Goal: Information Seeking & Learning: Check status

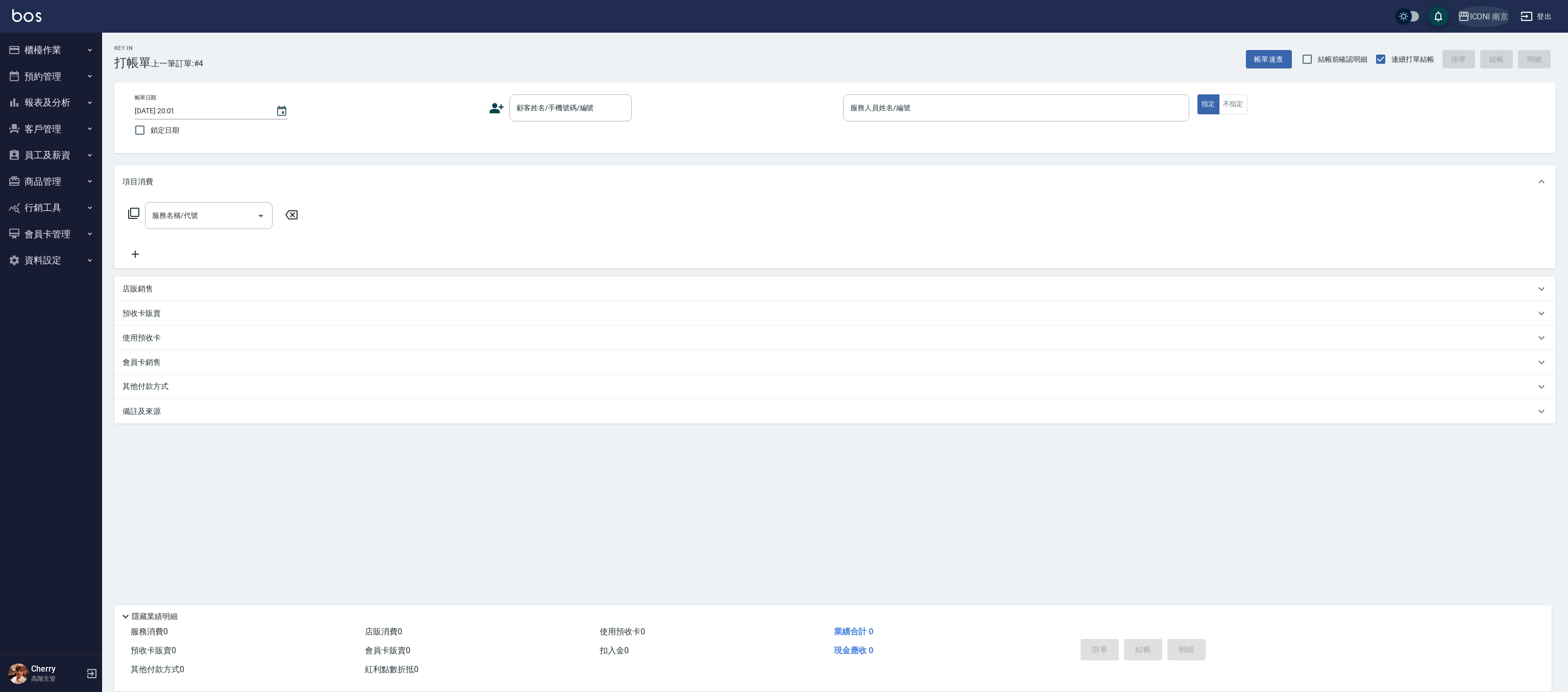
click at [1488, 6] on button "ICONI 南京" at bounding box center [1483, 17] width 59 height 21
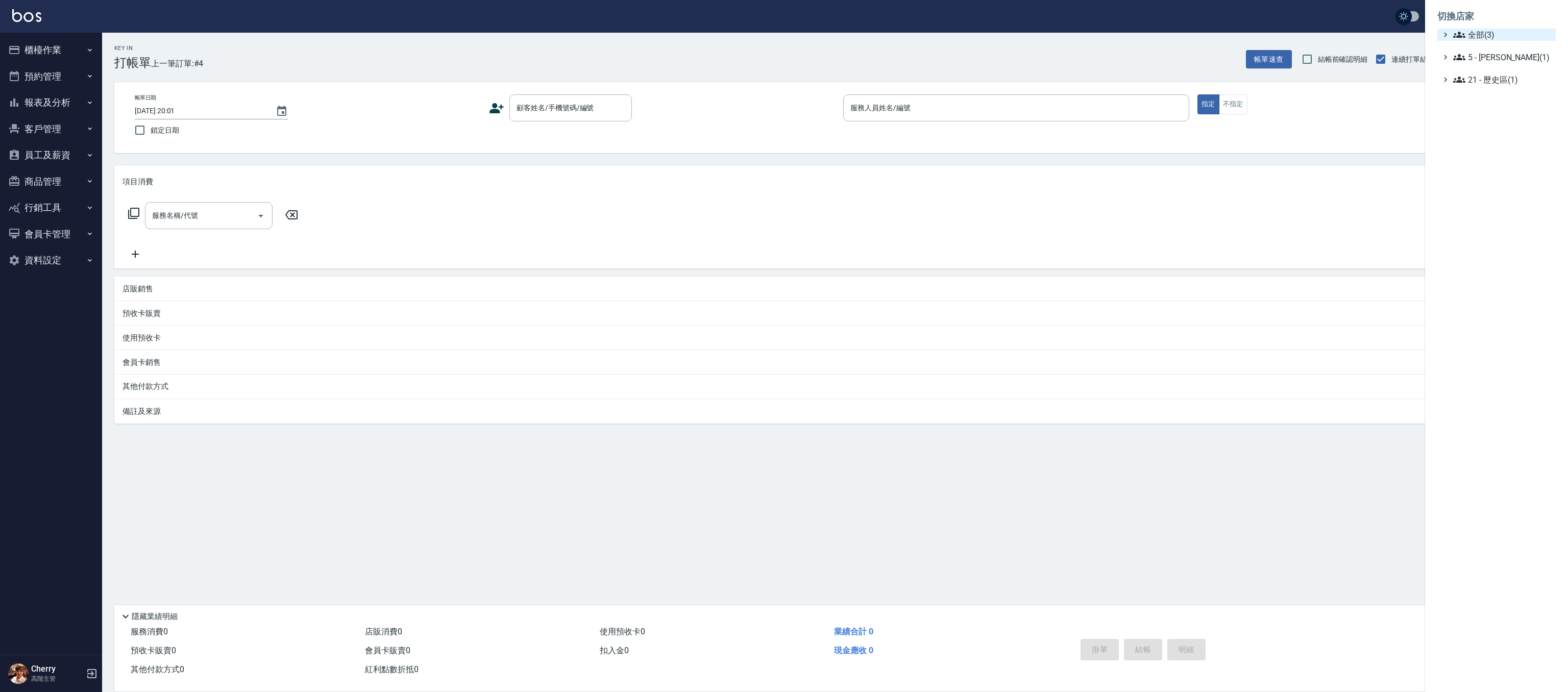
drag, startPoint x: 1487, startPoint y: 35, endPoint x: 1493, endPoint y: 38, distance: 6.7
click at [1488, 34] on span "全部(3)" at bounding box center [1502, 35] width 98 height 12
click at [1475, 65] on span "PS23" at bounding box center [1502, 65] width 100 height 12
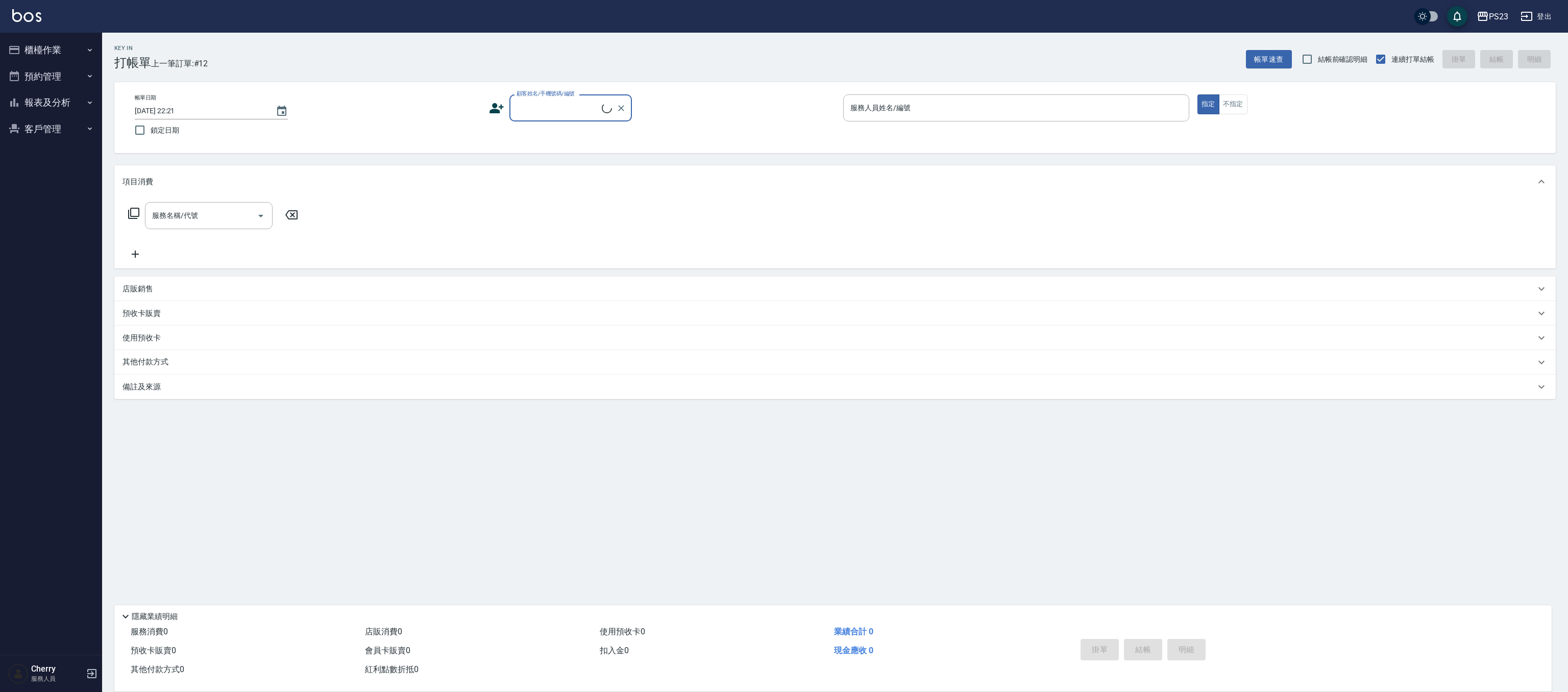
click at [60, 113] on button "報表及分析" at bounding box center [51, 103] width 94 height 27
click at [67, 216] on link "設計師日報表" at bounding box center [51, 226] width 94 height 24
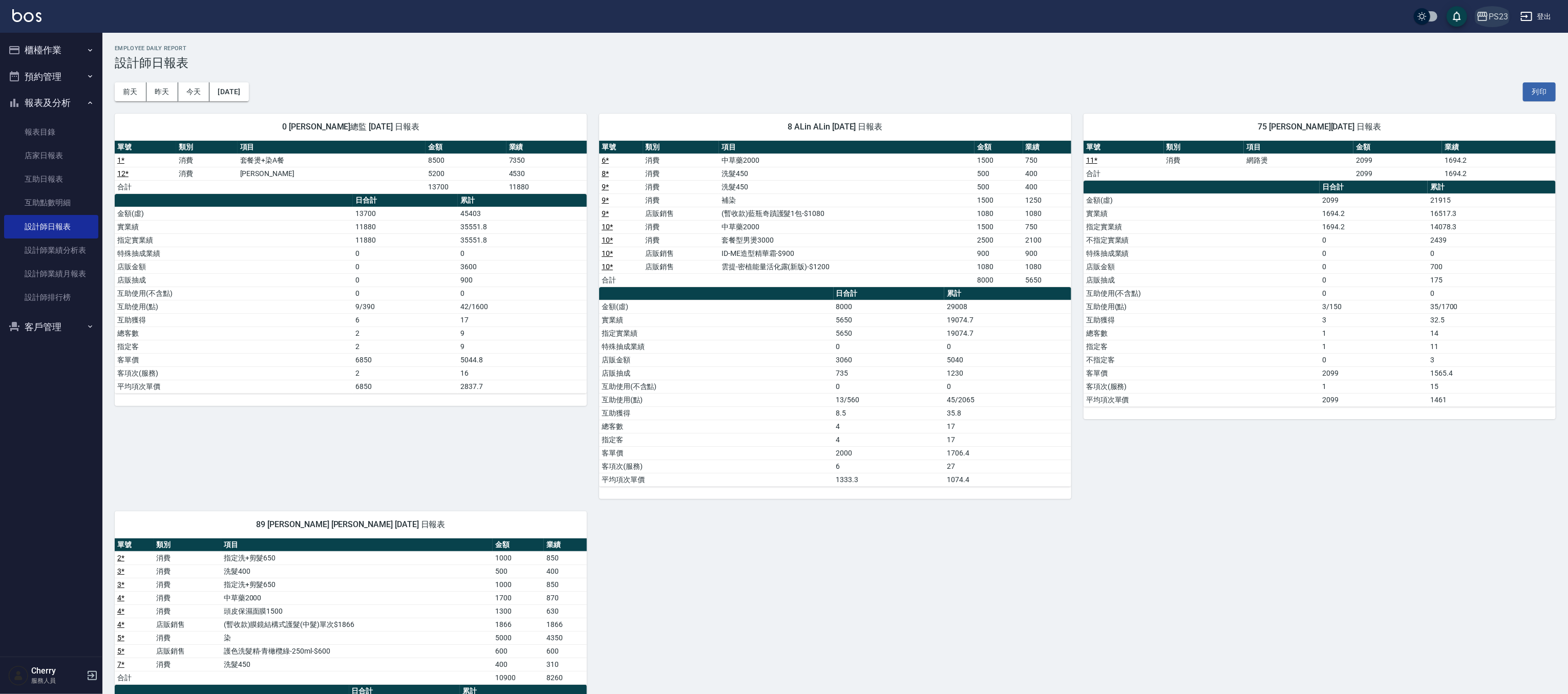
click at [1499, 20] on div "PS23" at bounding box center [1498, 17] width 20 height 12
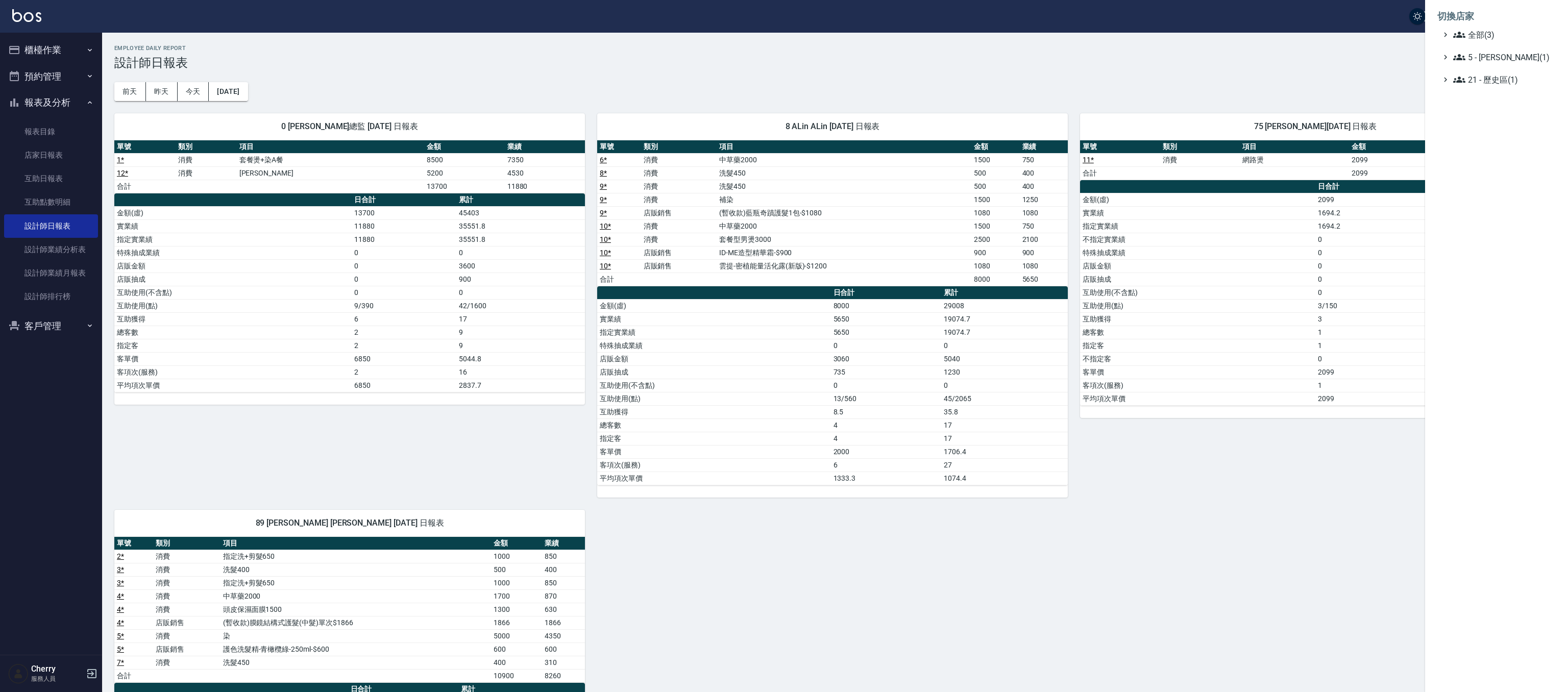
click at [48, 238] on div at bounding box center [784, 346] width 1568 height 692
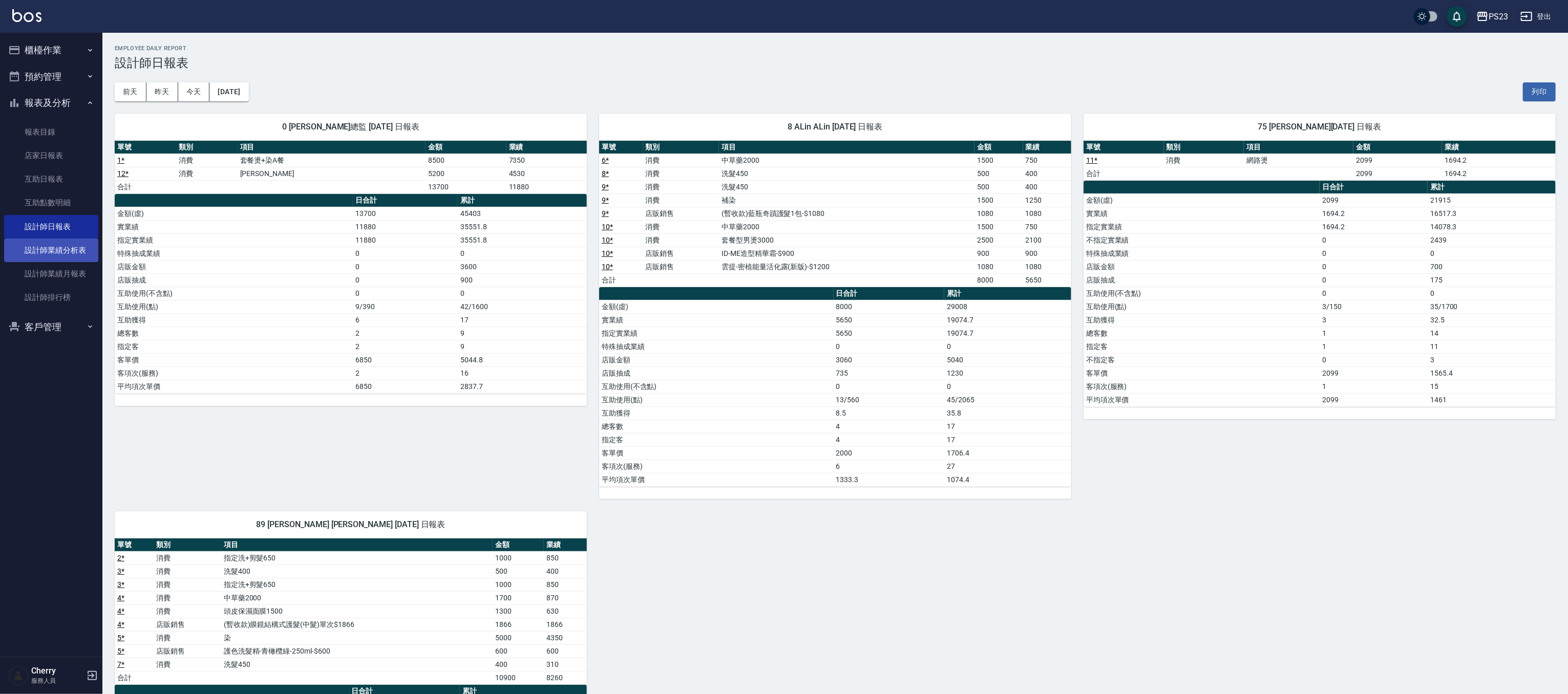
click at [43, 251] on link "設計師業績分析表" at bounding box center [51, 250] width 94 height 24
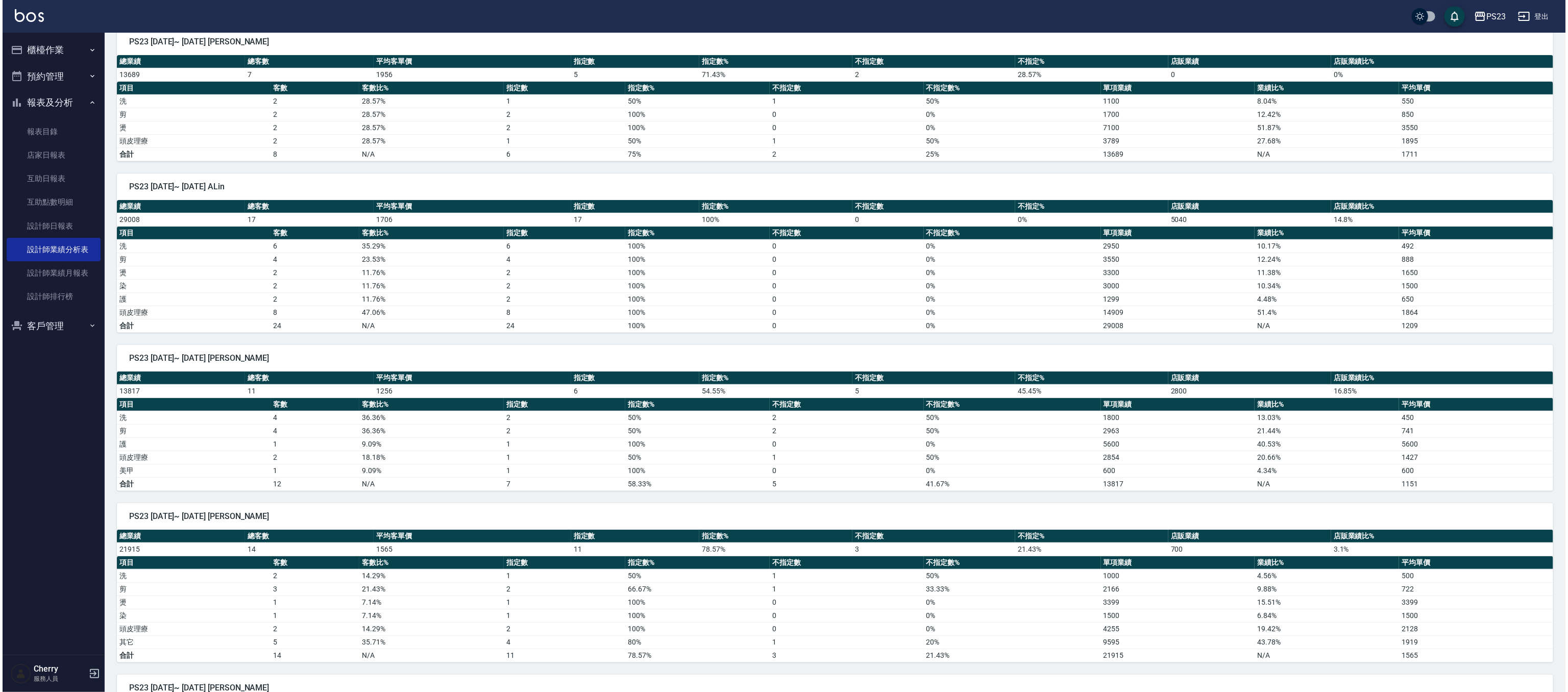
scroll to position [138, 0]
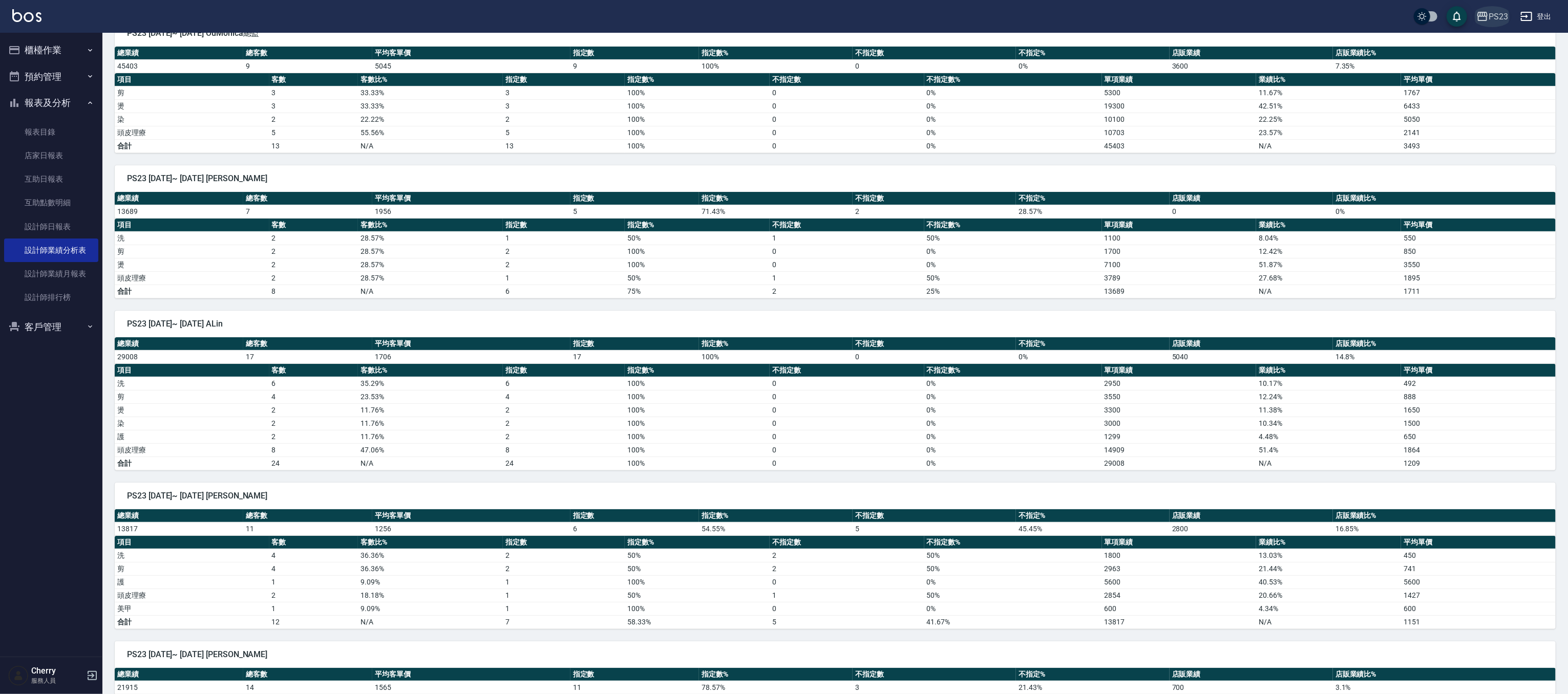
click at [1498, 22] on div "PS23" at bounding box center [1498, 17] width 20 height 12
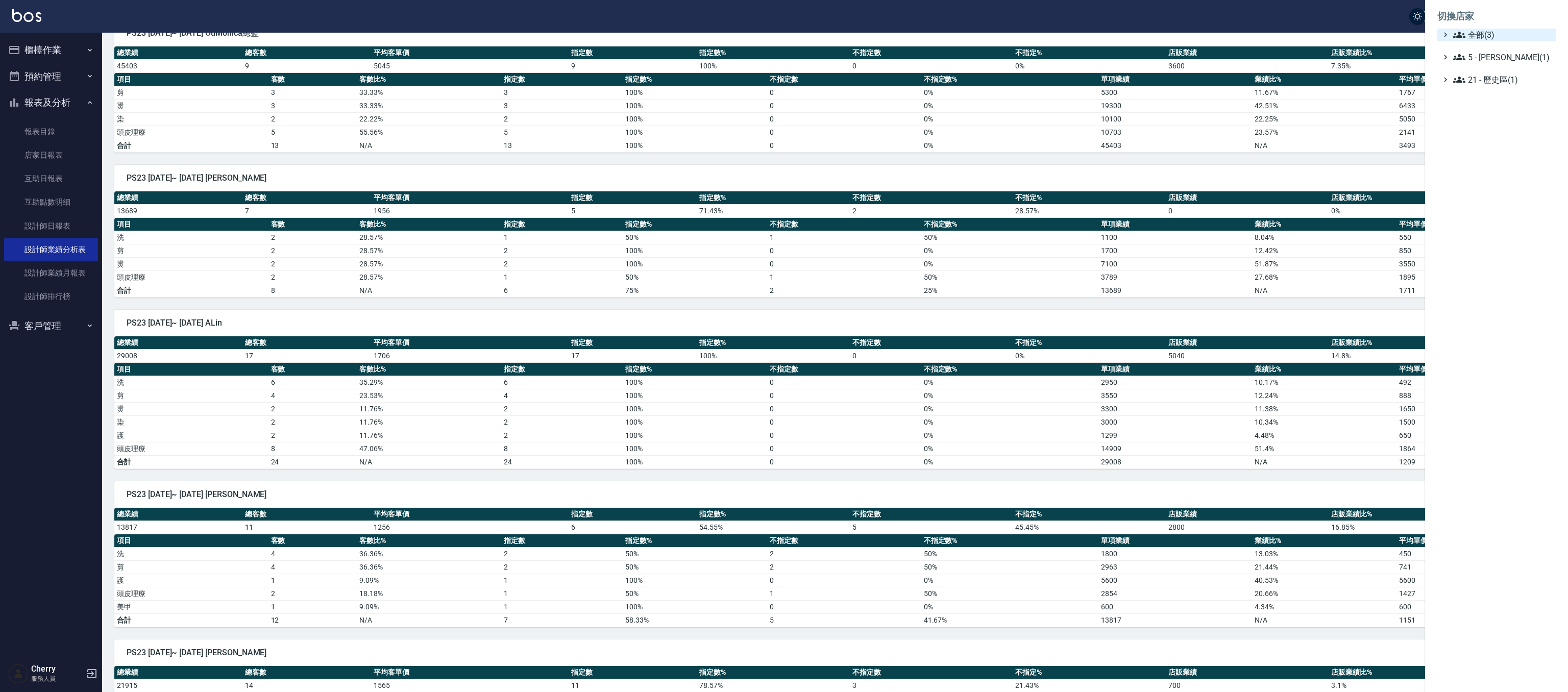
click at [1478, 38] on span "全部(3)" at bounding box center [1502, 35] width 98 height 12
click at [1475, 50] on span "ICONI 南京" at bounding box center [1502, 47] width 100 height 12
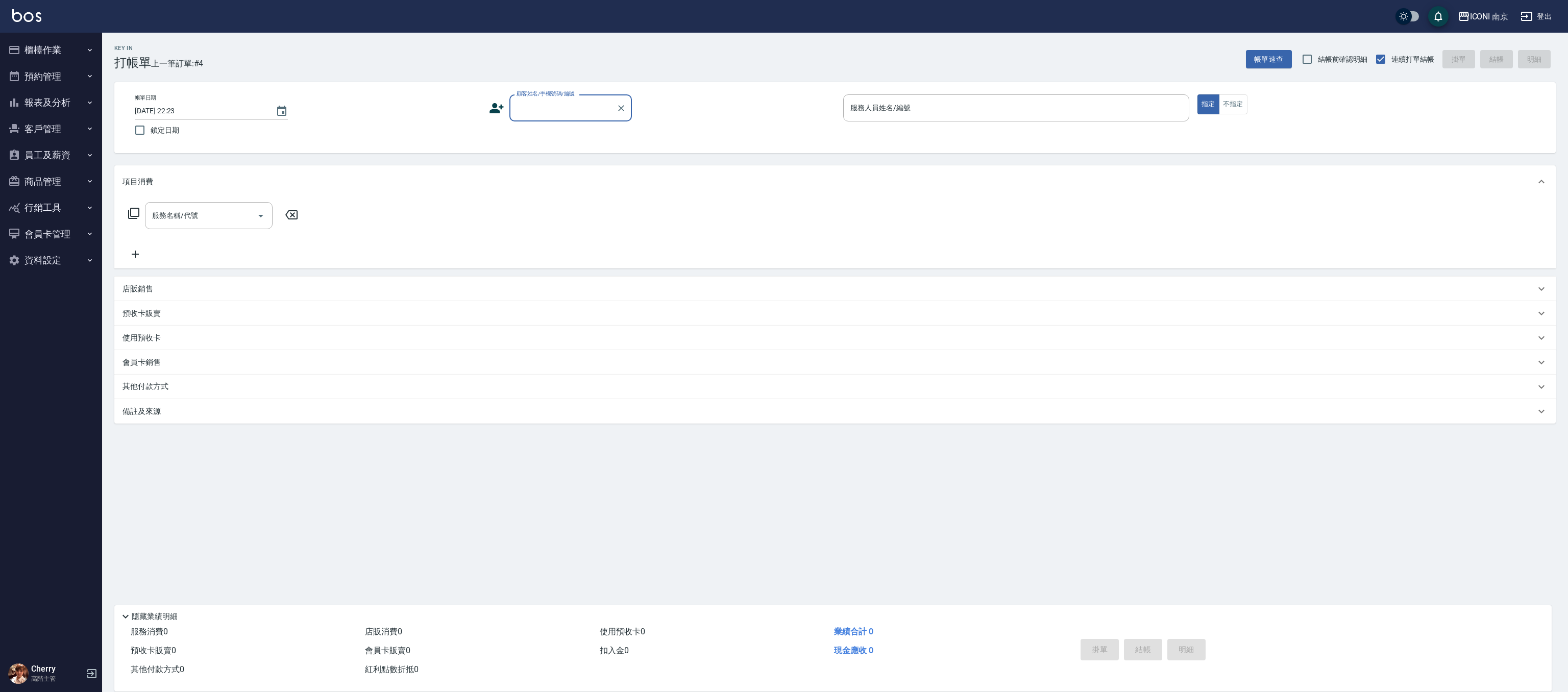
click at [48, 104] on button "報表及分析" at bounding box center [51, 103] width 94 height 27
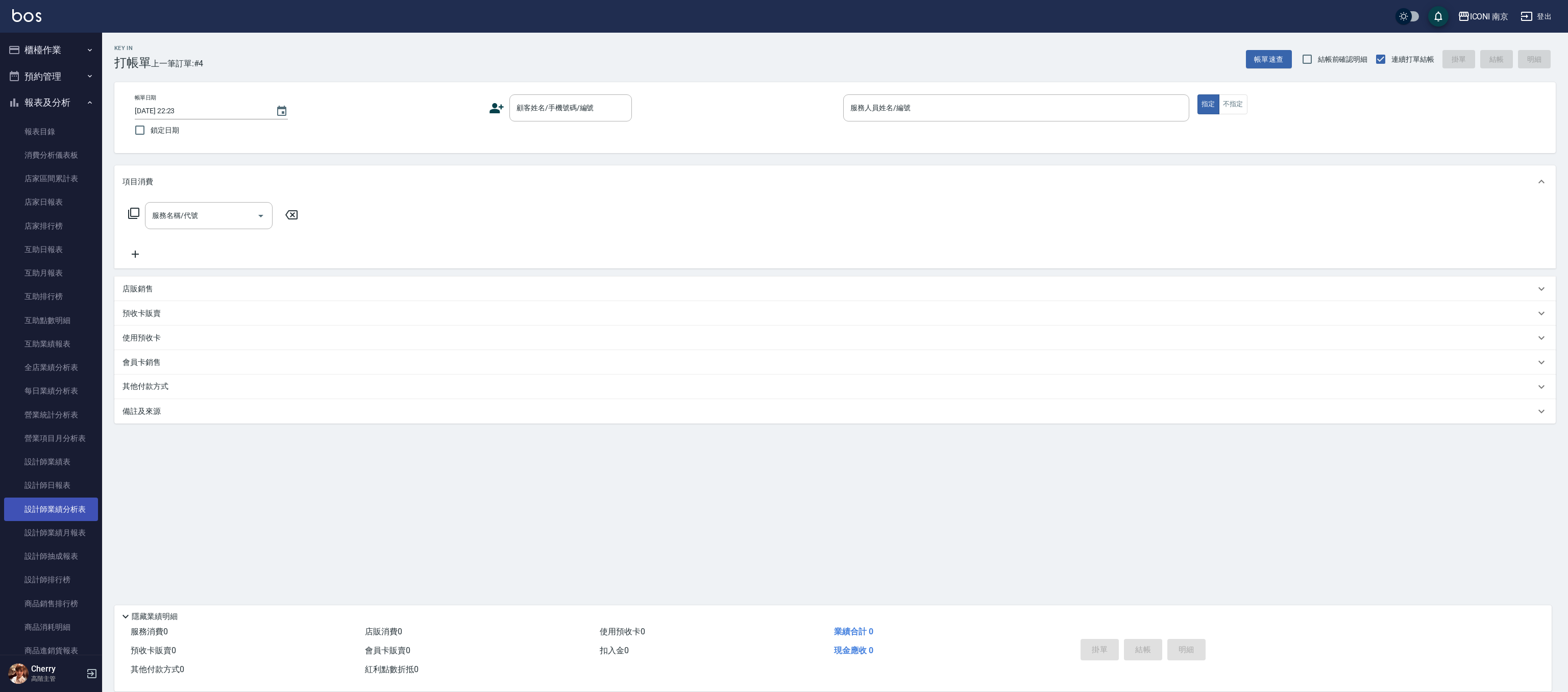
click at [73, 511] on link "設計師業績分析表" at bounding box center [51, 509] width 94 height 24
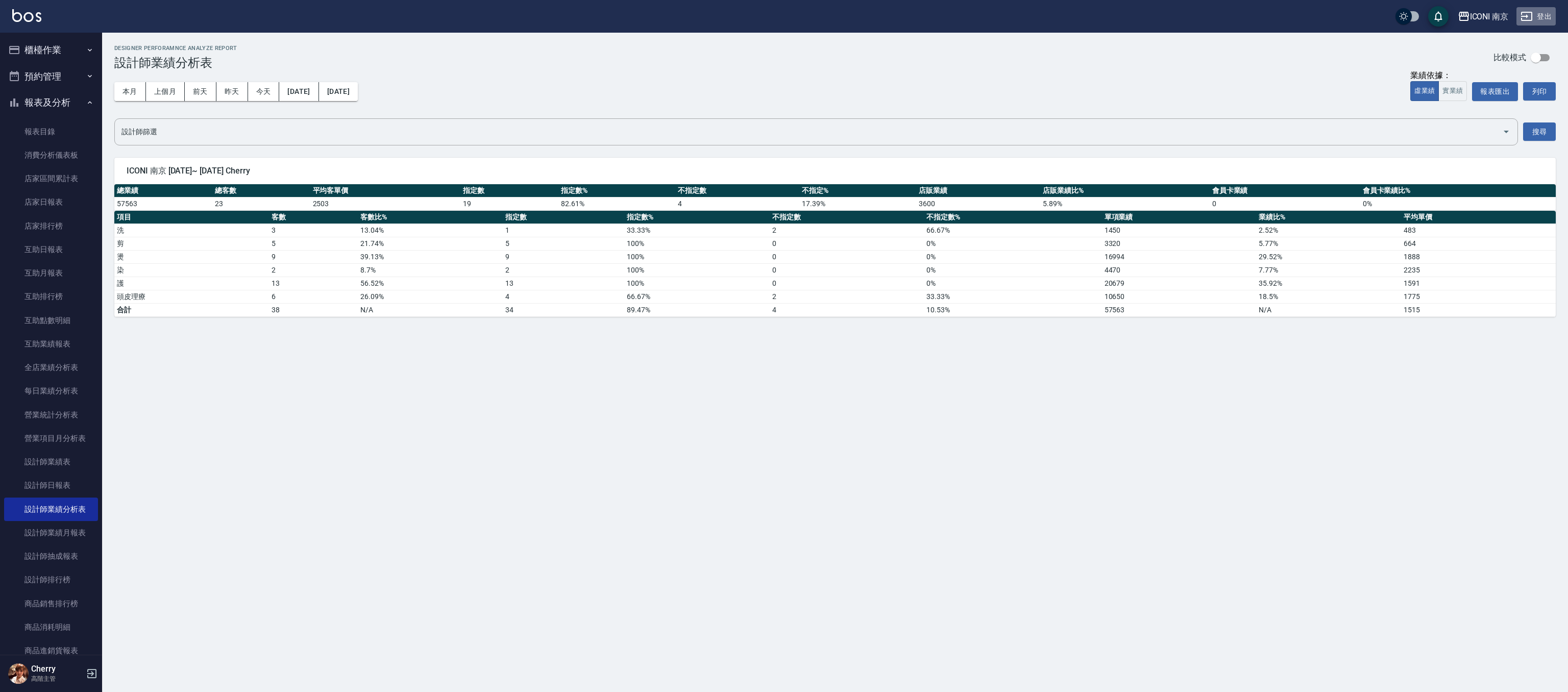
click at [1544, 8] on button "登出" at bounding box center [1536, 16] width 39 height 19
